Goal: Find specific page/section: Find specific page/section

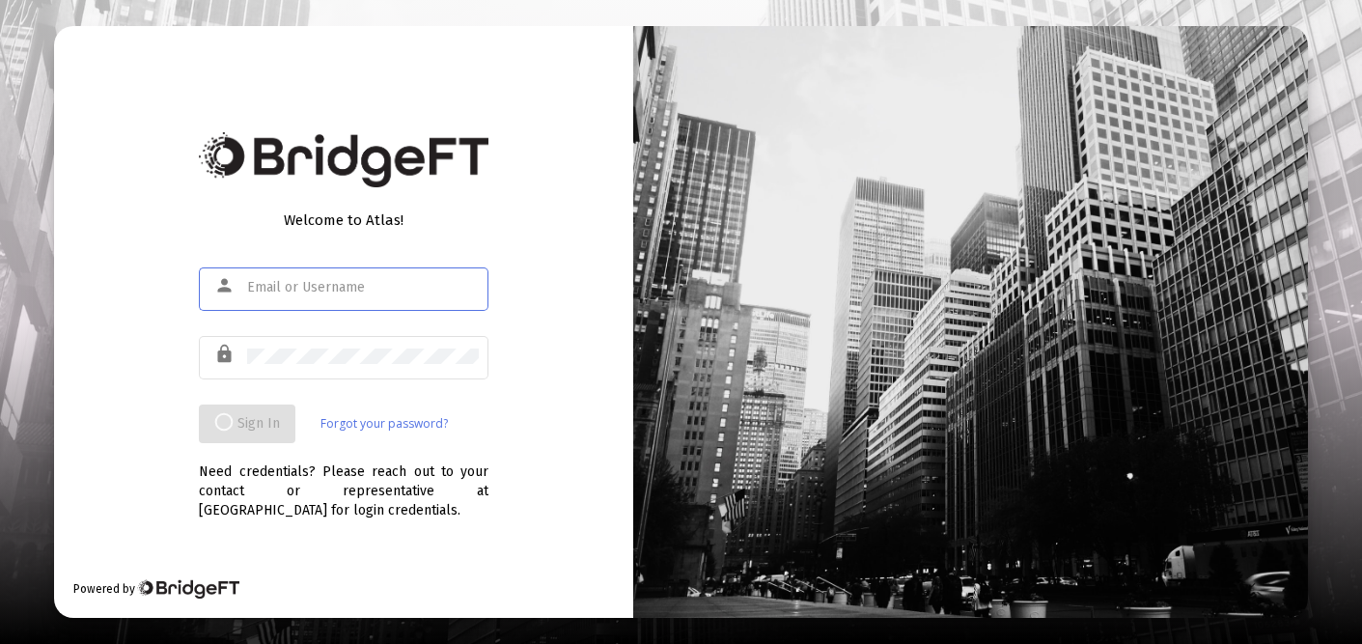
drag, startPoint x: 0, startPoint y: 0, endPoint x: 337, endPoint y: 290, distance: 444.3
click at [342, 298] on div at bounding box center [363, 287] width 232 height 47
click at [335, 287] on input "text" at bounding box center [363, 287] width 232 height 15
click at [324, 301] on div at bounding box center [363, 287] width 232 height 47
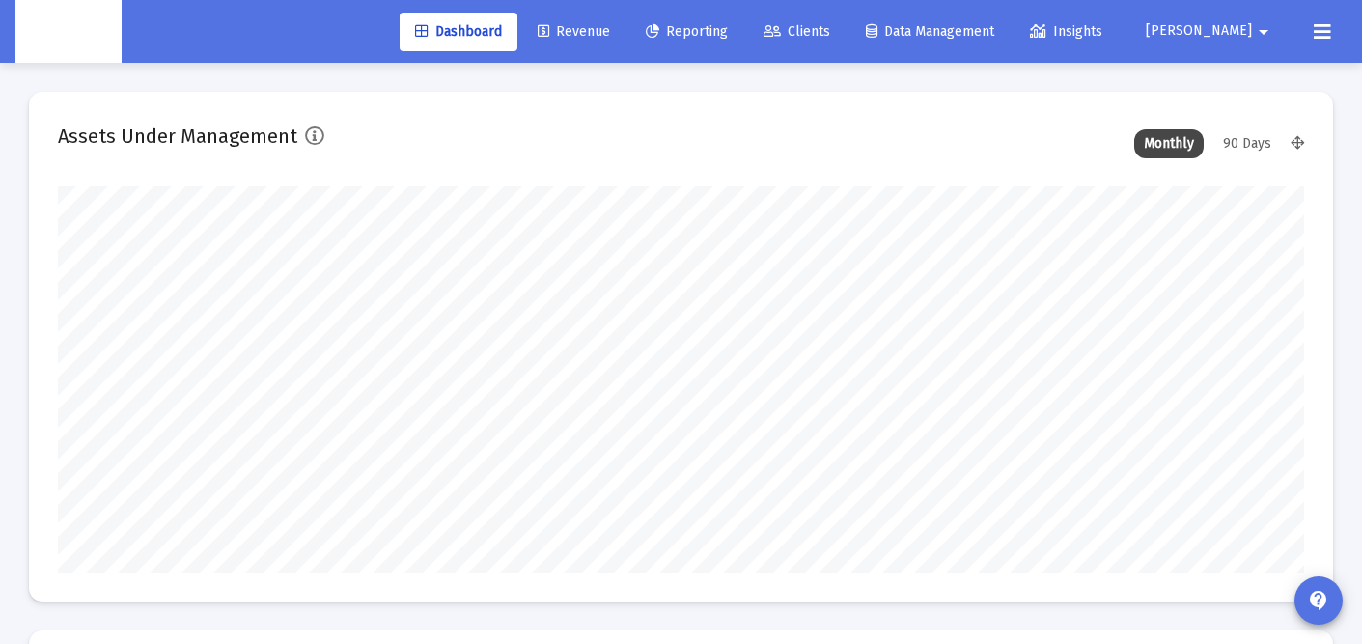
scroll to position [386, 670]
drag, startPoint x: 890, startPoint y: 23, endPoint x: 878, endPoint y: 24, distance: 12.6
click at [846, 23] on link "Clients" at bounding box center [797, 32] width 98 height 39
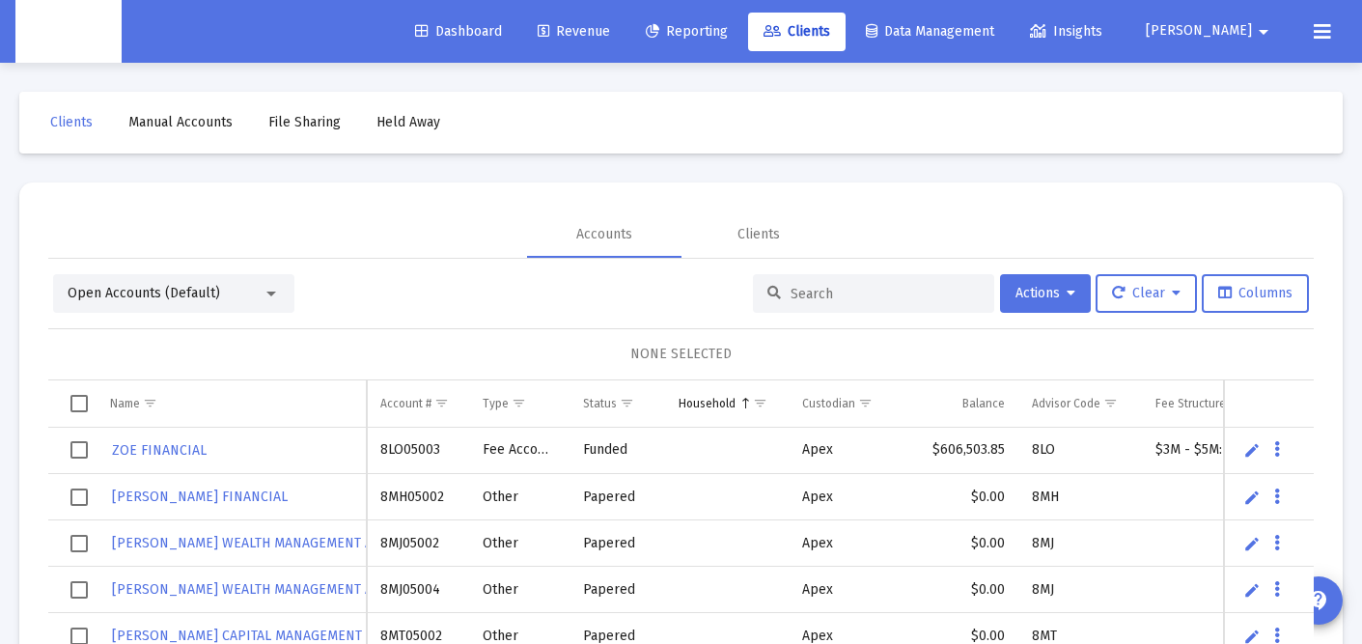
click at [811, 298] on input at bounding box center [885, 294] width 189 height 16
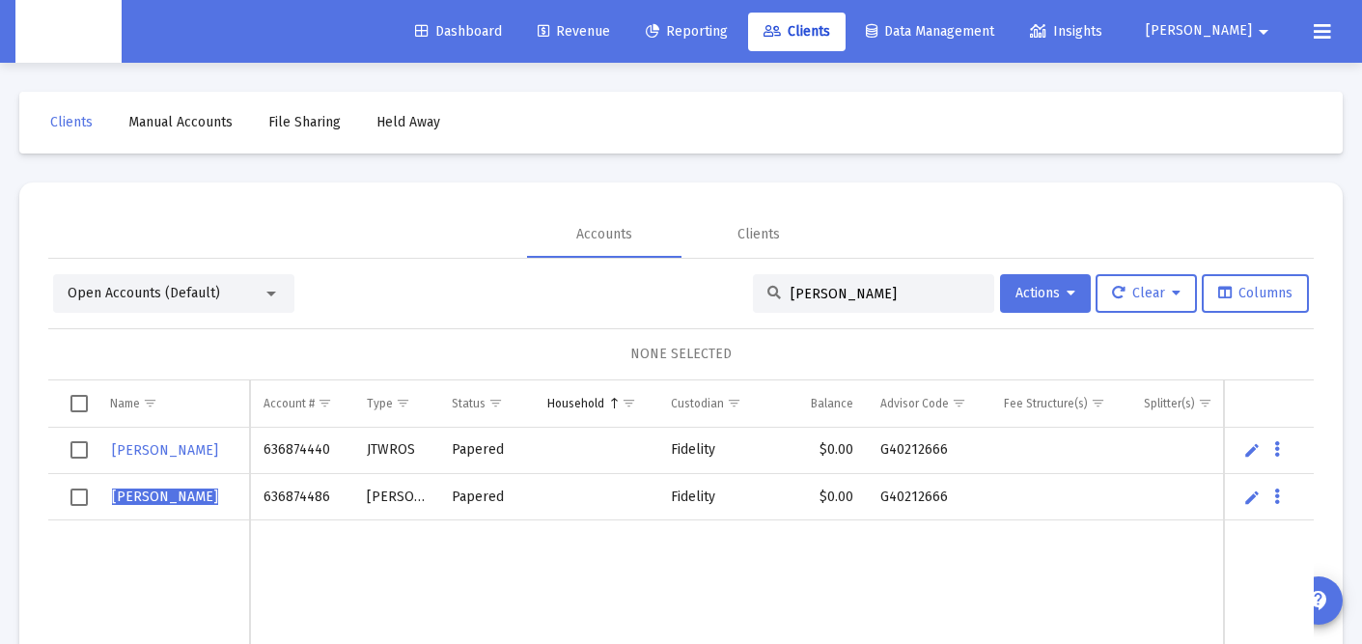
click at [825, 304] on div "[PERSON_NAME]" at bounding box center [873, 293] width 241 height 39
click at [825, 303] on div "[PERSON_NAME]" at bounding box center [873, 293] width 241 height 39
click at [827, 296] on input "[PERSON_NAME]" at bounding box center [885, 294] width 189 height 16
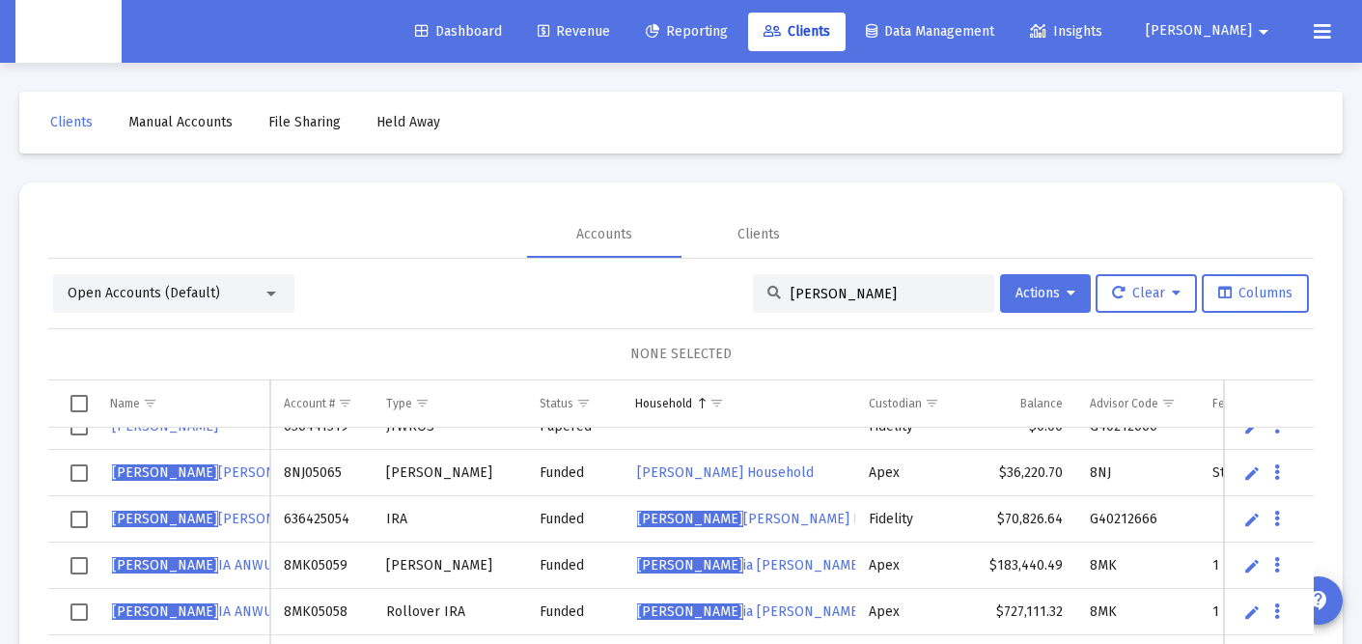
scroll to position [79, 0]
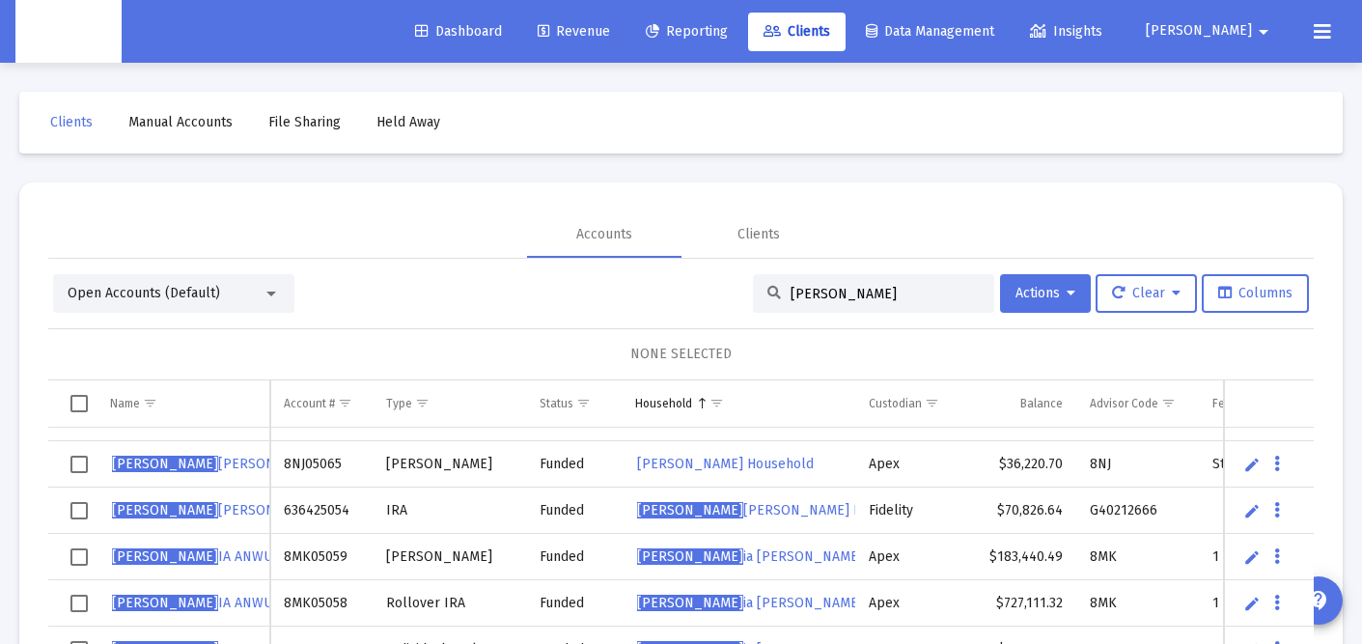
drag, startPoint x: 154, startPoint y: 507, endPoint x: 782, endPoint y: 511, distance: 628.5
click at [633, 507] on div "[PERSON_NAME] 636425064 [PERSON_NAME] Papered Fidelity $0.00 G40212666 [PERSON_…" at bounding box center [681, 574] width 1266 height 292
drag, startPoint x: 1154, startPoint y: 508, endPoint x: 285, endPoint y: 508, distance: 868.9
click at [285, 508] on tr "[PERSON_NAME] 636425054 IRA Funded [PERSON_NAME] Household Fidelity $70,826.64 …" at bounding box center [908, 511] width 1721 height 46
click at [880, 296] on input "[PERSON_NAME]" at bounding box center [885, 294] width 189 height 16
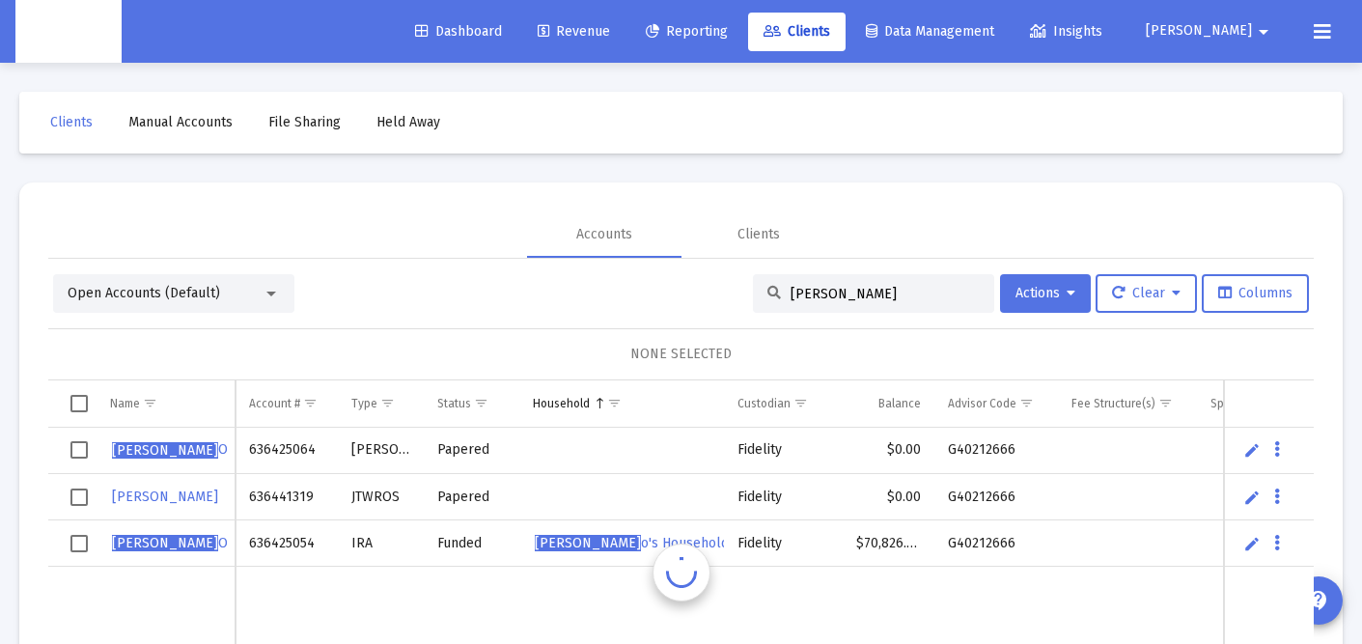
scroll to position [0, 0]
click at [851, 304] on div "[PERSON_NAME]" at bounding box center [873, 293] width 241 height 39
click at [851, 300] on div "[PERSON_NAME]" at bounding box center [873, 293] width 241 height 39
click at [852, 299] on input "[PERSON_NAME]" at bounding box center [885, 294] width 189 height 16
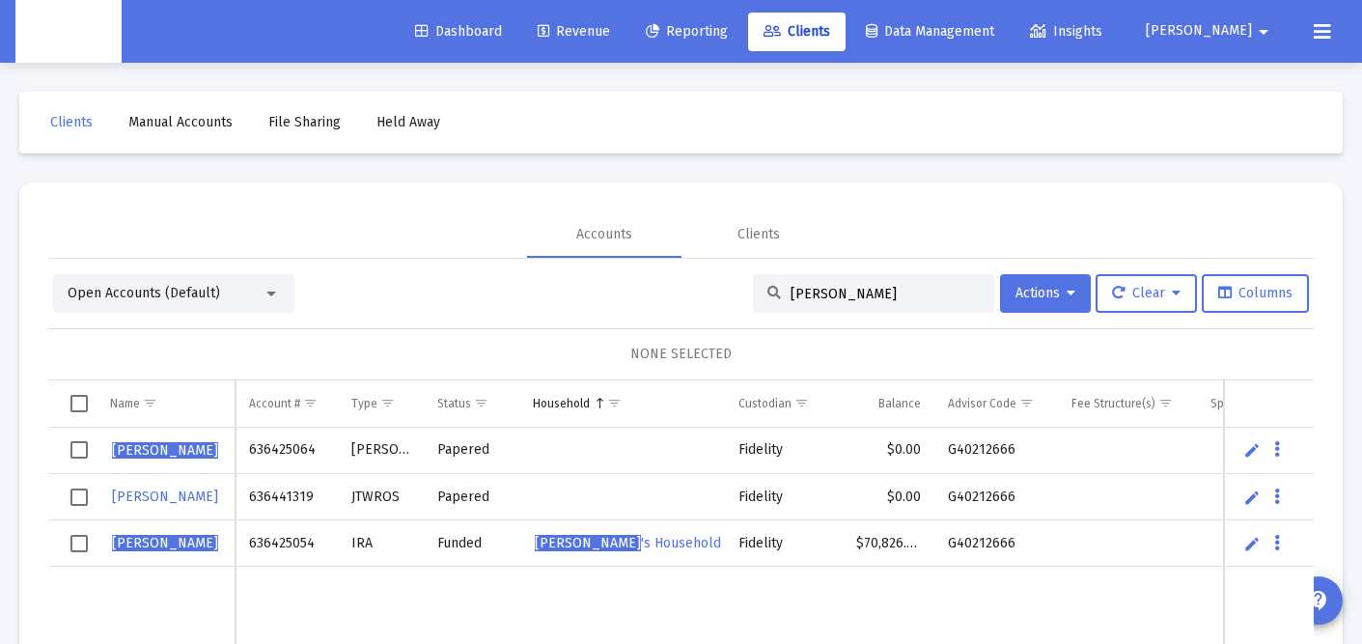
click at [852, 299] on input "[PERSON_NAME]" at bounding box center [885, 294] width 189 height 16
type input "[PERSON_NAME]"
